Goal: Information Seeking & Learning: Learn about a topic

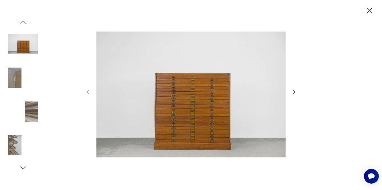
click at [23, 168] on icon "button" at bounding box center [23, 168] width 8 height 8
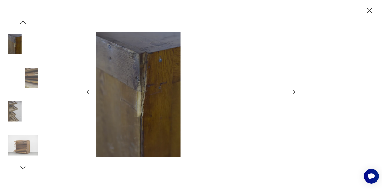
click at [23, 168] on icon "button" at bounding box center [23, 168] width 8 height 8
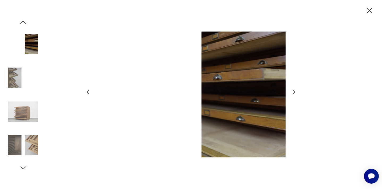
click at [25, 111] on img at bounding box center [23, 112] width 30 height 30
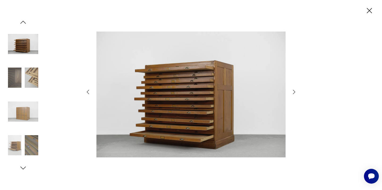
click at [29, 145] on img at bounding box center [23, 145] width 30 height 30
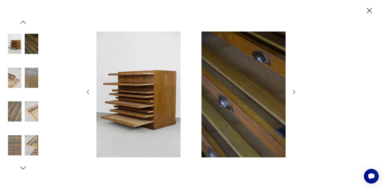
click at [25, 162] on div at bounding box center [23, 95] width 30 height 154
click at [25, 168] on icon "button" at bounding box center [23, 168] width 8 height 8
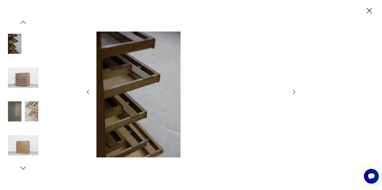
click at [33, 81] on img at bounding box center [23, 78] width 30 height 30
